Goal: Task Accomplishment & Management: Manage account settings

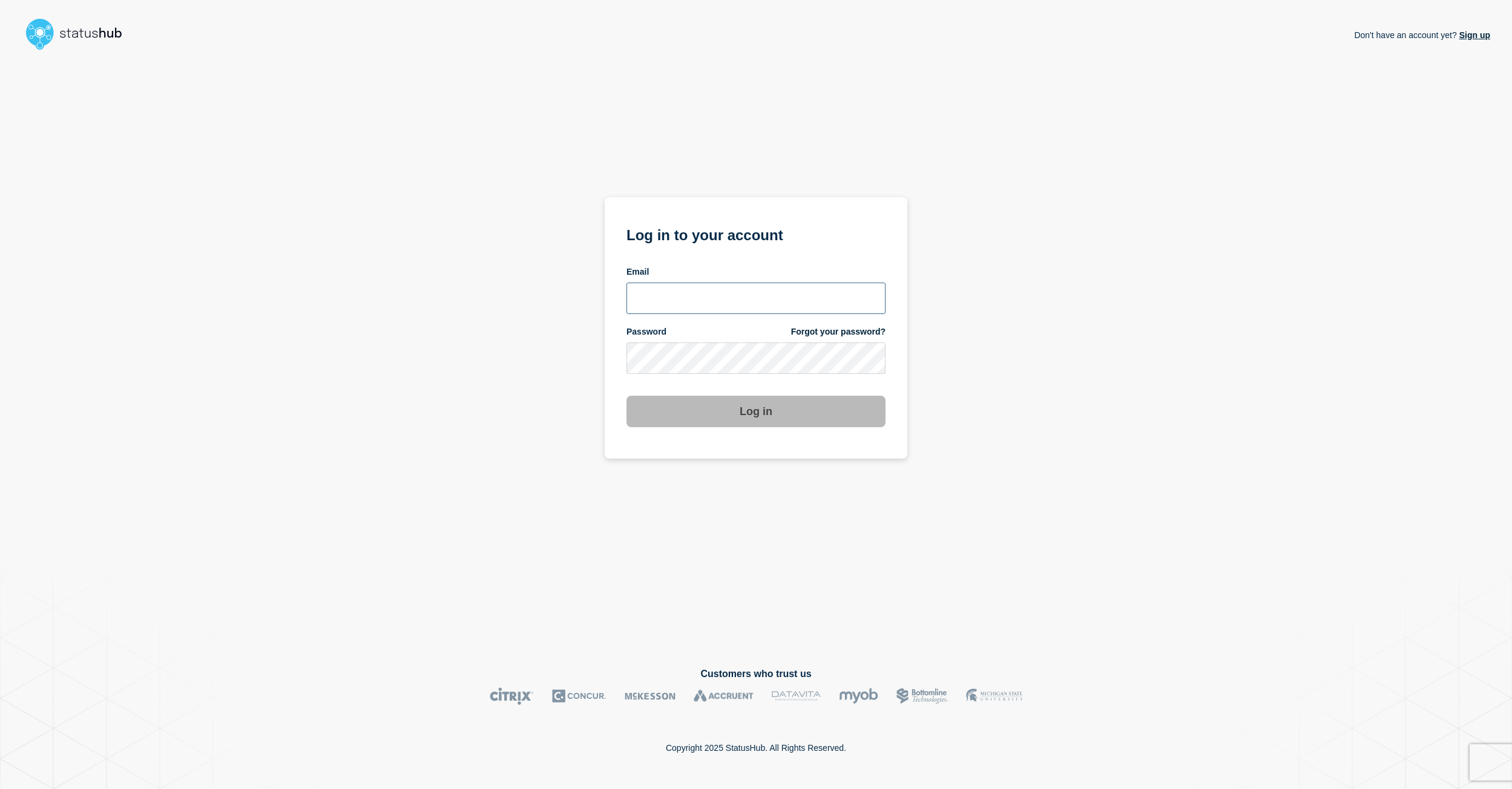
type input "kgreen@accruent.com"
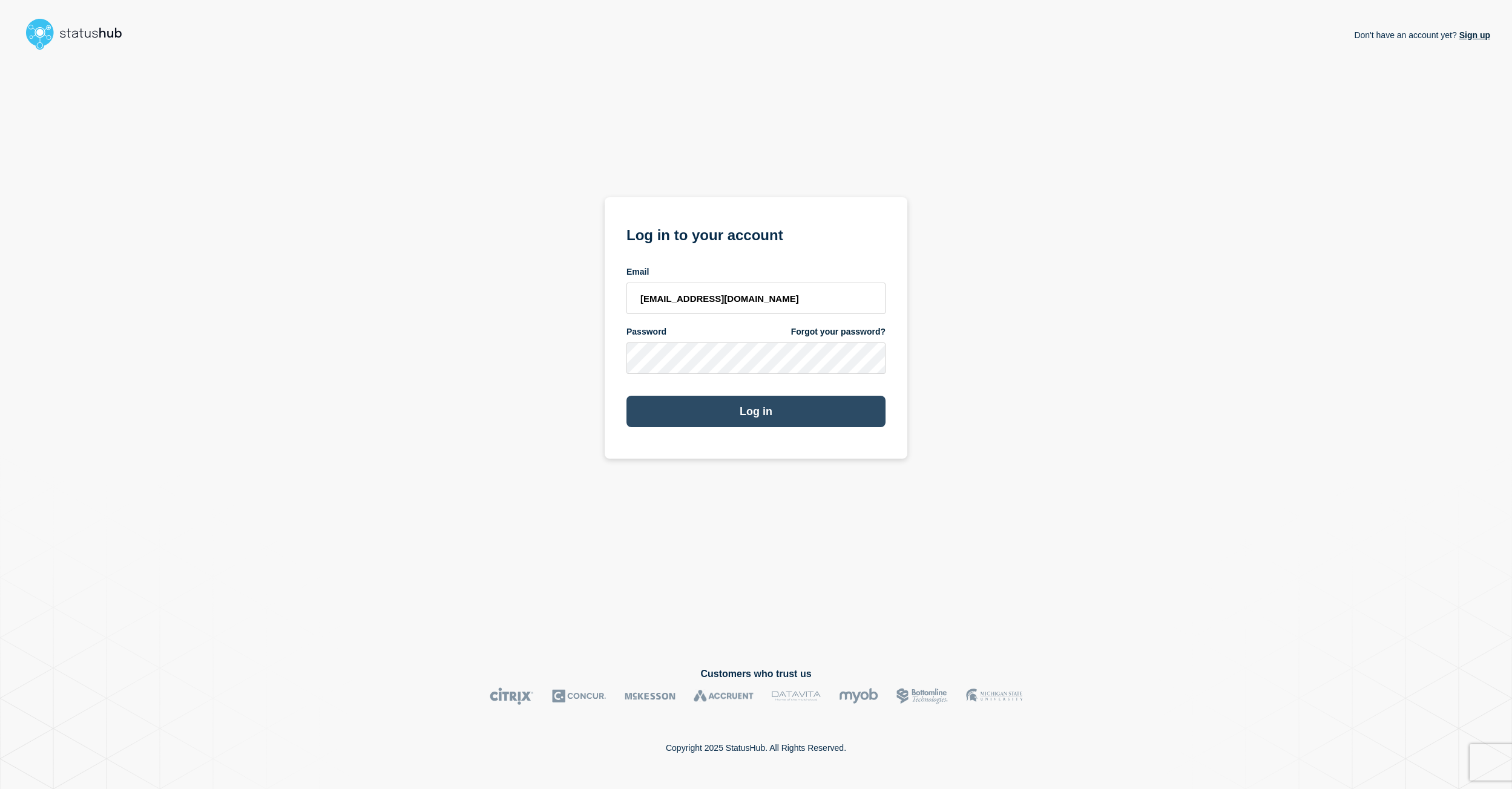
click at [698, 405] on button "Log in" at bounding box center [756, 411] width 259 height 31
